Goal: Task Accomplishment & Management: Use online tool/utility

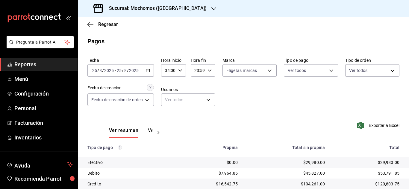
scroll to position [64, 0]
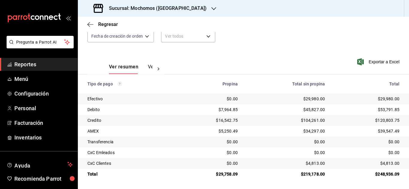
click at [33, 69] on link "Reportes" at bounding box center [38, 64] width 77 height 13
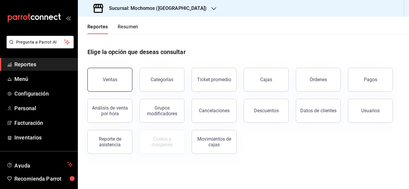
click at [100, 85] on button "Ventas" at bounding box center [109, 80] width 45 height 24
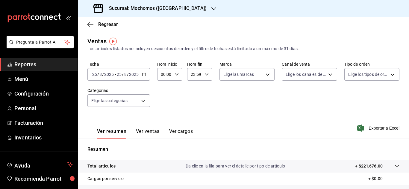
click at [142, 76] on icon "button" at bounding box center [144, 74] width 4 height 4
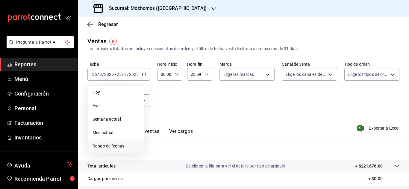
click at [118, 144] on span "Rango de fechas" at bounding box center [115, 146] width 46 height 6
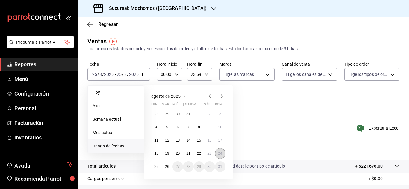
click at [221, 153] on abbr "24" at bounding box center [220, 154] width 4 height 4
click at [160, 166] on button "25" at bounding box center [156, 166] width 10 height 11
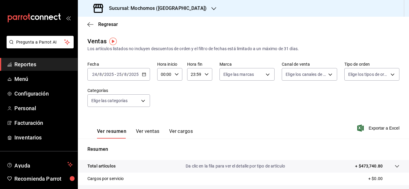
click at [137, 74] on input "2025" at bounding box center [134, 74] width 10 height 5
click at [149, 72] on div "[DATE] [DATE] - [DATE] [DATE]" at bounding box center [118, 74] width 63 height 13
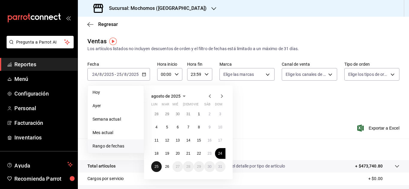
click at [153, 168] on button "25" at bounding box center [156, 166] width 10 height 11
click at [164, 167] on button "26" at bounding box center [166, 166] width 10 height 11
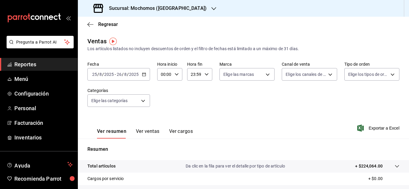
click at [144, 78] on div "[DATE] [DATE] - [DATE] [DATE]" at bounding box center [118, 74] width 63 height 13
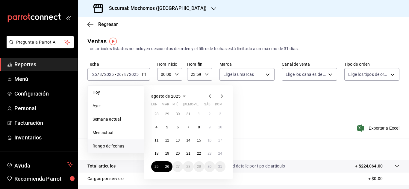
click at [171, 77] on input "00:00" at bounding box center [164, 74] width 15 height 12
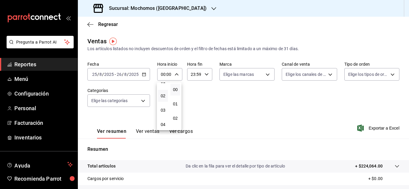
scroll to position [30, 0]
click at [164, 119] on span "04" at bounding box center [162, 117] width 3 height 5
type input "04:00"
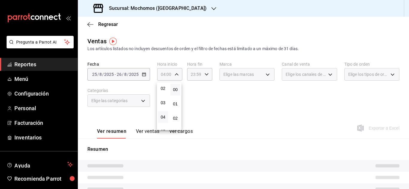
click at [203, 77] on div at bounding box center [204, 94] width 409 height 189
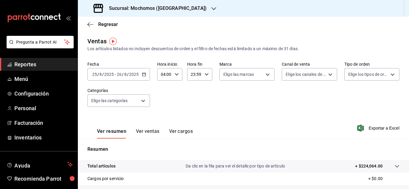
click at [208, 71] on div "23:59 Hora fin" at bounding box center [199, 74] width 25 height 13
click at [191, 92] on span "04" at bounding box center [192, 89] width 3 height 5
type input "04:59"
click at [255, 100] on div at bounding box center [204, 94] width 409 height 189
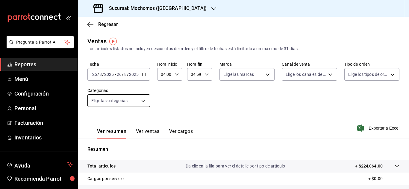
click at [133, 101] on body "Pregunta a Parrot AI Reportes Menú Configuración Personal Facturación Inventari…" at bounding box center [204, 94] width 409 height 189
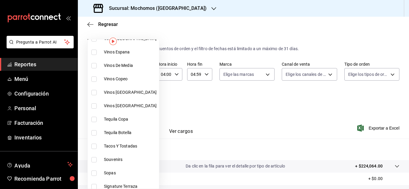
scroll to position [179, 0]
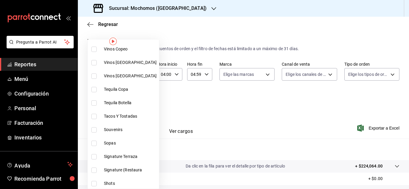
click at [115, 110] on li "Tacos Y Tostadas" at bounding box center [123, 116] width 71 height 13
type input "07b7658b-1879-4ab7-8a6b-aa976ead5be5"
checkbox input "true"
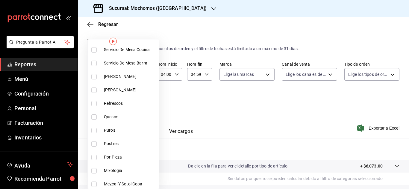
scroll to position [359, 0]
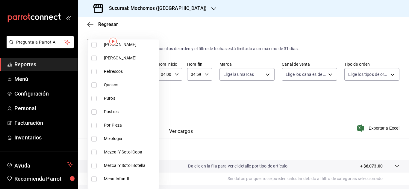
click at [118, 82] on span "Quesos" at bounding box center [130, 85] width 53 height 6
type input "07b7658b-1879-4ab7-8a6b-aa976ead5be5,11976785-86d8-41ba-9aa7-4084a17ce549"
checkbox input "true"
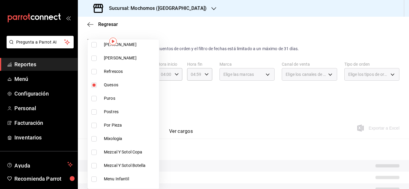
click at [121, 112] on span "Postres" at bounding box center [130, 112] width 53 height 6
type input "07b7658b-1879-4ab7-8a6b-aa976ead5be5,11976785-86d8-41ba-9aa7-4084a17ce549,60512…"
checkbox input "true"
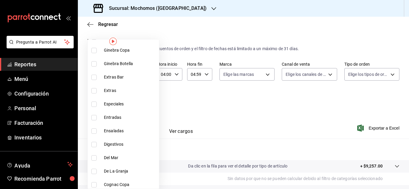
scroll to position [508, 0]
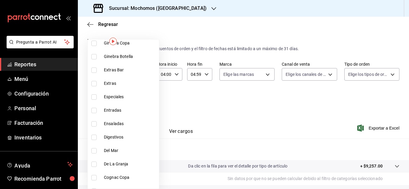
click at [125, 106] on li "Entradas" at bounding box center [123, 110] width 71 height 13
type input "07b7658b-1879-4ab7-8a6b-aa976ead5be5,11976785-86d8-41ba-9aa7-4084a17ce549,60512…"
checkbox input "true"
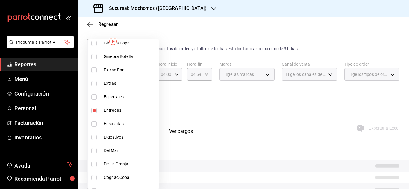
click at [125, 124] on span "Ensaladas" at bounding box center [130, 124] width 53 height 6
type input "07b7658b-1879-4ab7-8a6b-aa976ead5be5,11976785-86d8-41ba-9aa7-4084a17ce549,60512…"
checkbox input "true"
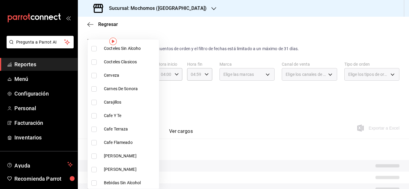
scroll to position [679, 0]
click at [121, 85] on span "Carnes De Sonora" at bounding box center [130, 88] width 53 height 6
type input "07b7658b-1879-4ab7-8a6b-aa976ead5be5,11976785-86d8-41ba-9aa7-4084a17ce549,60512…"
checkbox input "true"
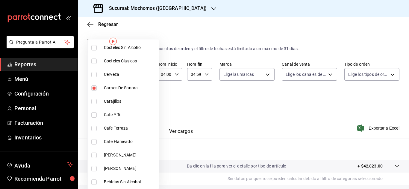
click at [182, 145] on div at bounding box center [204, 94] width 409 height 189
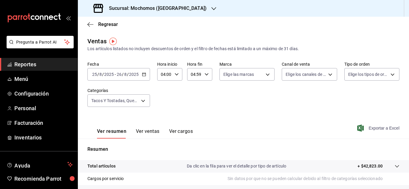
click at [361, 128] on span "Exportar a Excel" at bounding box center [378, 128] width 41 height 7
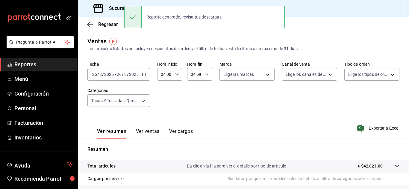
click at [147, 69] on div "[DATE] [DATE] - [DATE] [DATE]" at bounding box center [118, 74] width 63 height 13
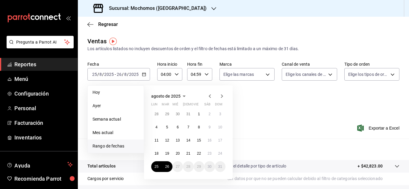
click at [314, 125] on div "Ver resumen Ver ventas Ver cargos Exportar a Excel" at bounding box center [243, 126] width 331 height 25
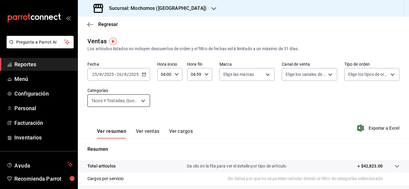
click at [144, 101] on body "Pregunta a Parrot AI Reportes Menú Configuración Personal Facturación Inventari…" at bounding box center [204, 94] width 409 height 189
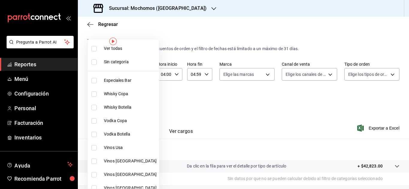
click at [95, 48] on input "checkbox" at bounding box center [93, 48] width 5 height 5
checkbox input "true"
type input "2d195258-a112-483e-9c41-0e6351594330,d48f3e9a-3ab1-4b8f-8ab3-d3938f1810f2,a94d4…"
checkbox input "true"
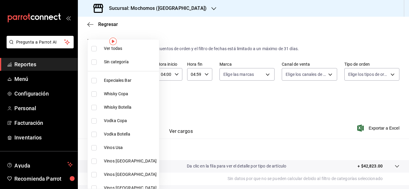
checkbox input "true"
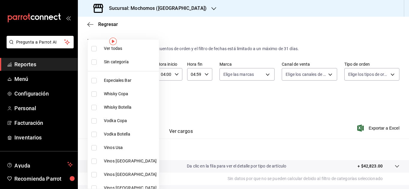
checkbox input "true"
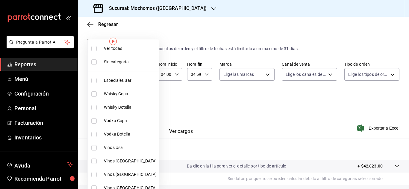
checkbox input "true"
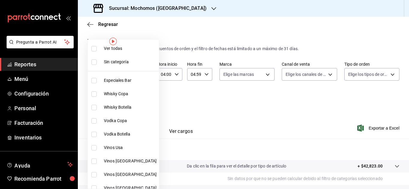
checkbox input "true"
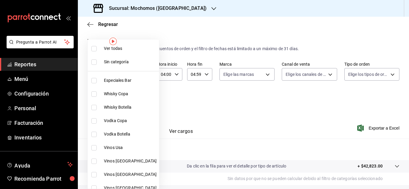
checkbox input "true"
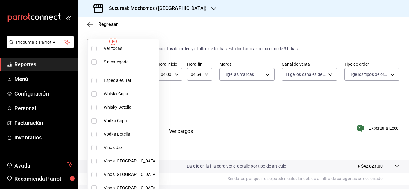
checkbox input "true"
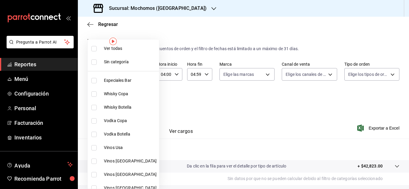
checkbox input "true"
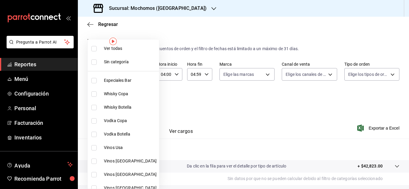
checkbox input "true"
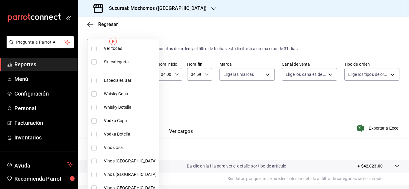
checkbox input "true"
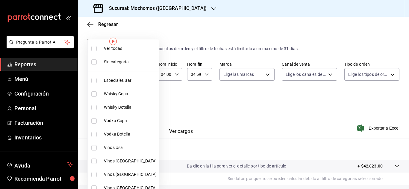
checkbox input "true"
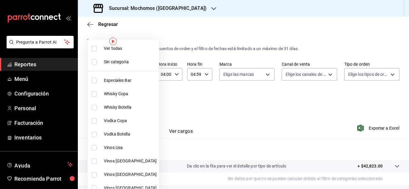
checkbox input "true"
click at [216, 97] on div at bounding box center [204, 94] width 409 height 189
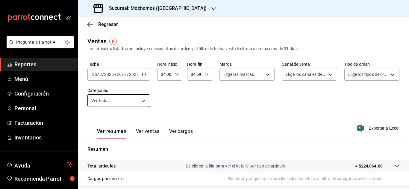
click at [134, 98] on body "Pregunta a Parrot AI Reportes Menú Configuración Personal Facturación Inventari…" at bounding box center [204, 94] width 409 height 189
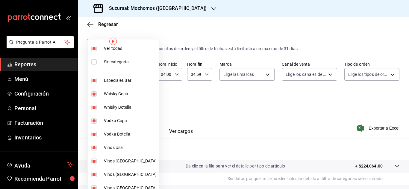
click at [113, 45] on img "button" at bounding box center [112, 41] width 7 height 7
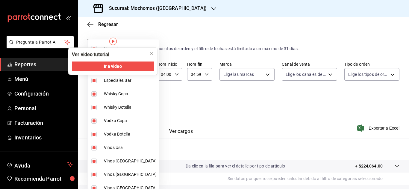
click at [190, 95] on div at bounding box center [204, 94] width 409 height 189
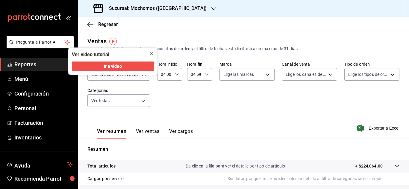
click at [152, 55] on icon "close" at bounding box center [151, 53] width 5 height 5
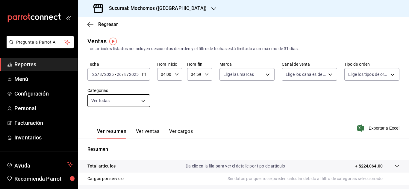
click at [144, 98] on body "Pregunta a Parrot AI Reportes Menú Configuración Personal Facturación Inventari…" at bounding box center [204, 94] width 409 height 189
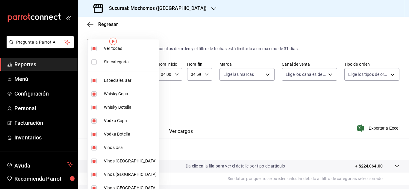
click at [96, 49] on input "checkbox" at bounding box center [93, 48] width 5 height 5
checkbox input "false"
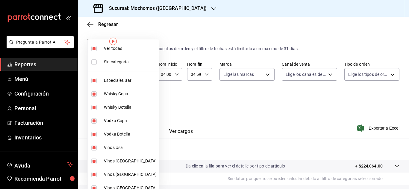
checkbox input "false"
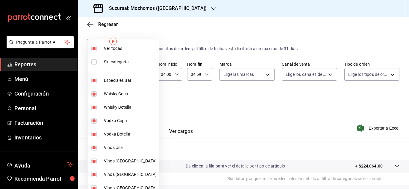
checkbox input "false"
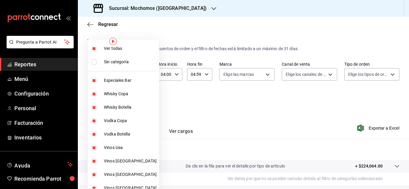
checkbox input "false"
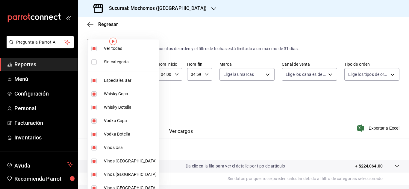
checkbox input "false"
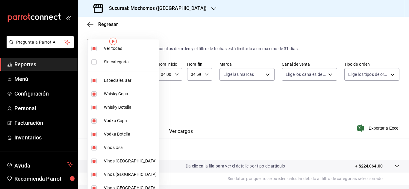
checkbox input "false"
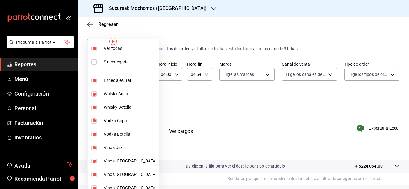
checkbox input "false"
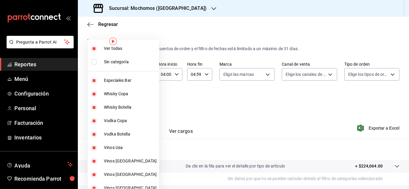
checkbox input "false"
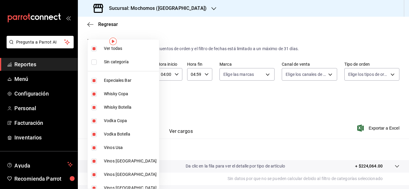
checkbox input "false"
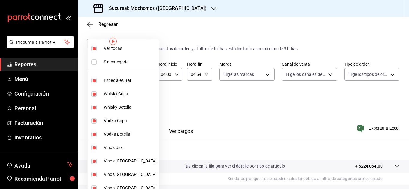
checkbox input "false"
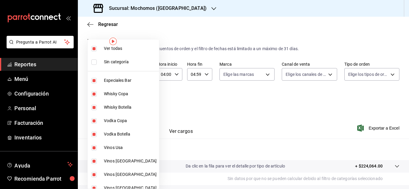
checkbox input "false"
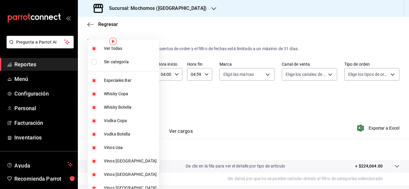
checkbox input "false"
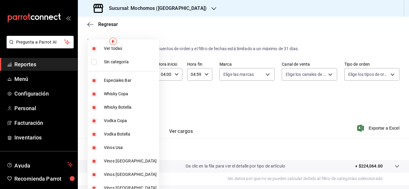
checkbox input "false"
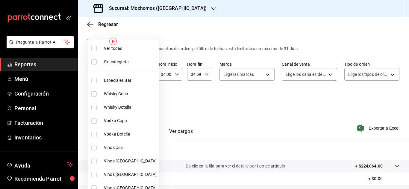
click at [220, 109] on div at bounding box center [204, 94] width 409 height 189
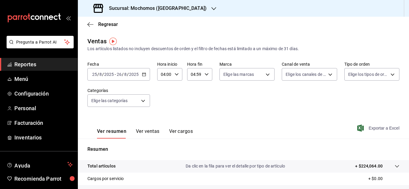
click at [365, 128] on span "Exportar a Excel" at bounding box center [378, 128] width 41 height 7
click at [45, 68] on span "Reportes" at bounding box center [43, 64] width 58 height 8
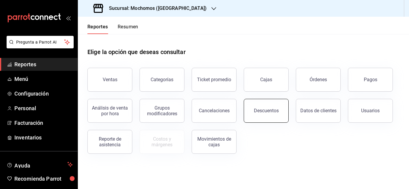
click at [278, 110] on button "Descuentos" at bounding box center [265, 111] width 45 height 24
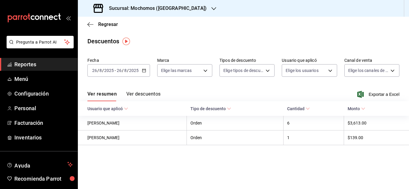
click at [147, 73] on div "[DATE] [DATE] - [DATE] [DATE]" at bounding box center [118, 70] width 63 height 13
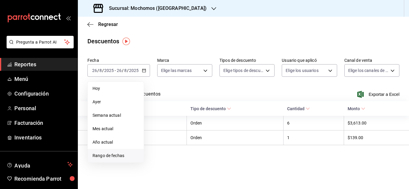
click at [103, 158] on span "Rango de fechas" at bounding box center [115, 156] width 46 height 6
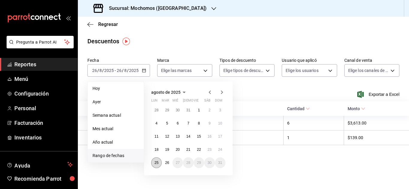
click at [158, 158] on button "25" at bounding box center [156, 163] width 10 height 11
click at [166, 160] on button "26" at bounding box center [166, 163] width 10 height 11
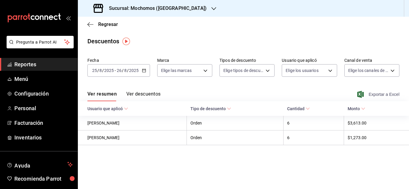
click at [382, 94] on span "Exportar a Excel" at bounding box center [378, 94] width 41 height 7
